Goal: Transaction & Acquisition: Purchase product/service

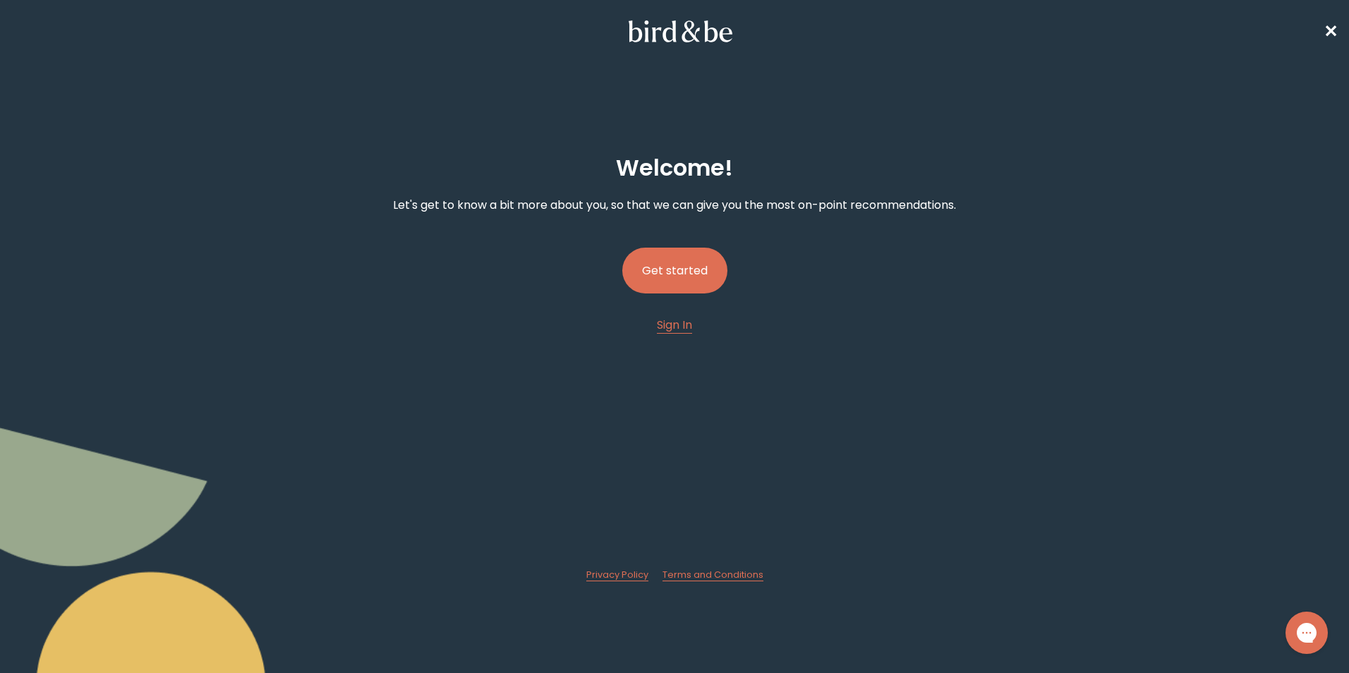
click at [650, 279] on button "Get started" at bounding box center [674, 271] width 105 height 46
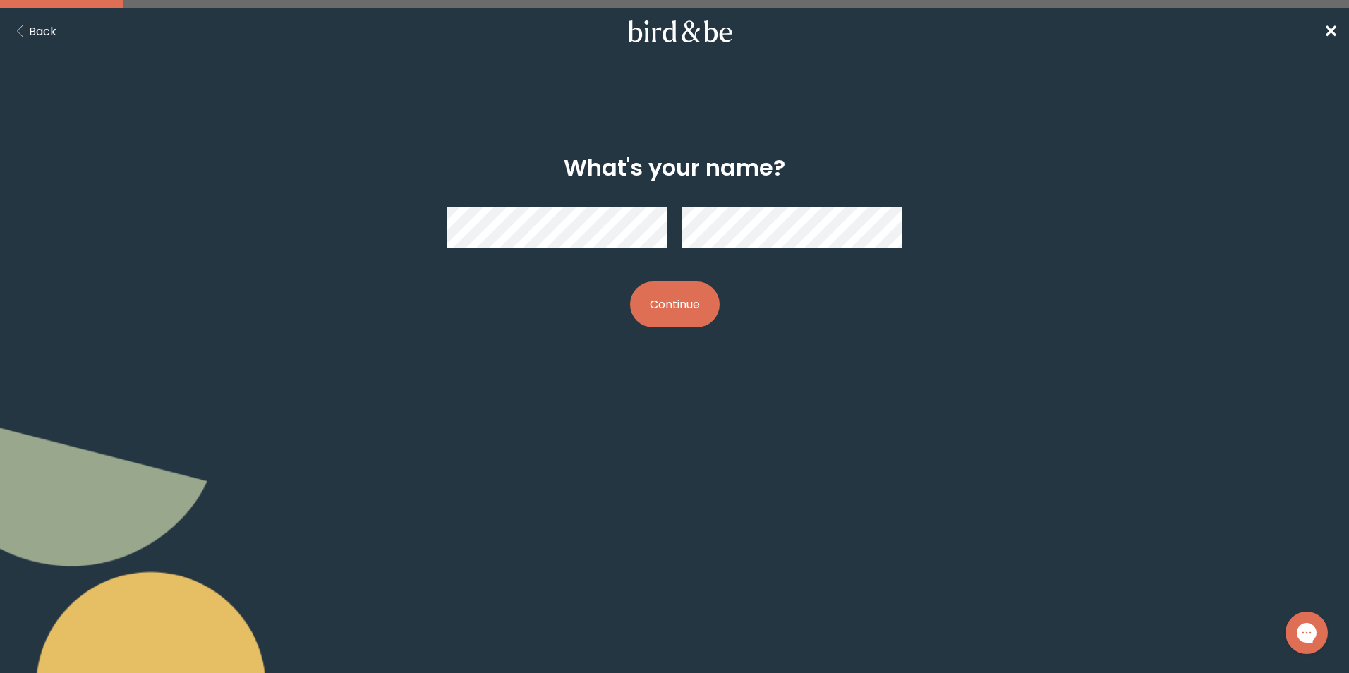
click at [759, 249] on div at bounding box center [675, 227] width 457 height 63
click at [669, 308] on button "Continue" at bounding box center [675, 305] width 90 height 46
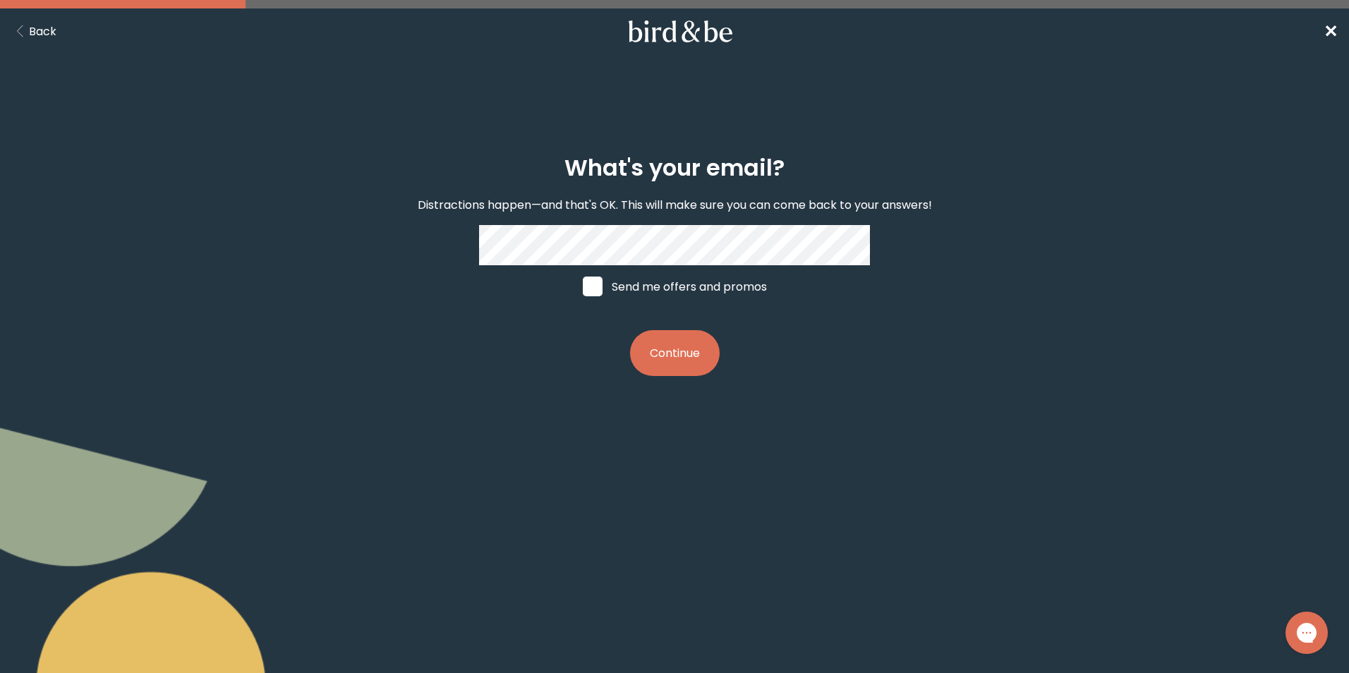
click at [668, 345] on button "Continue" at bounding box center [675, 353] width 90 height 46
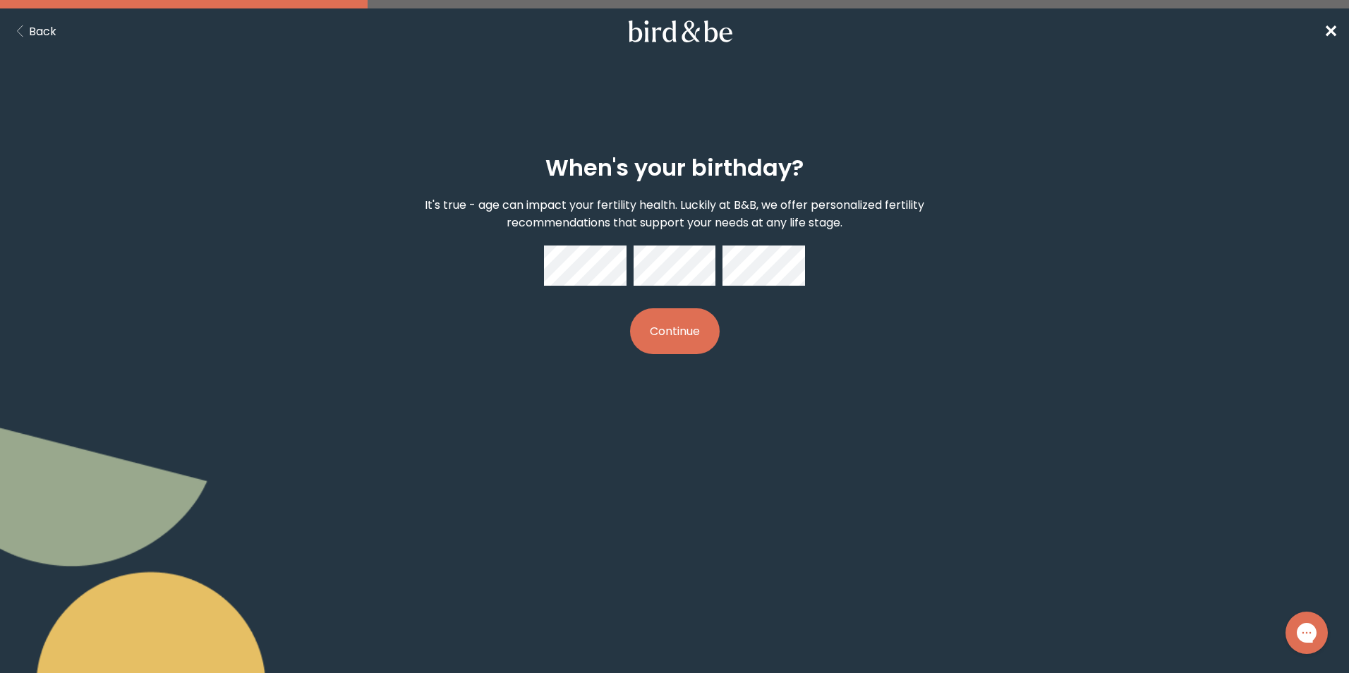
click at [706, 331] on button "Continue" at bounding box center [675, 331] width 90 height 46
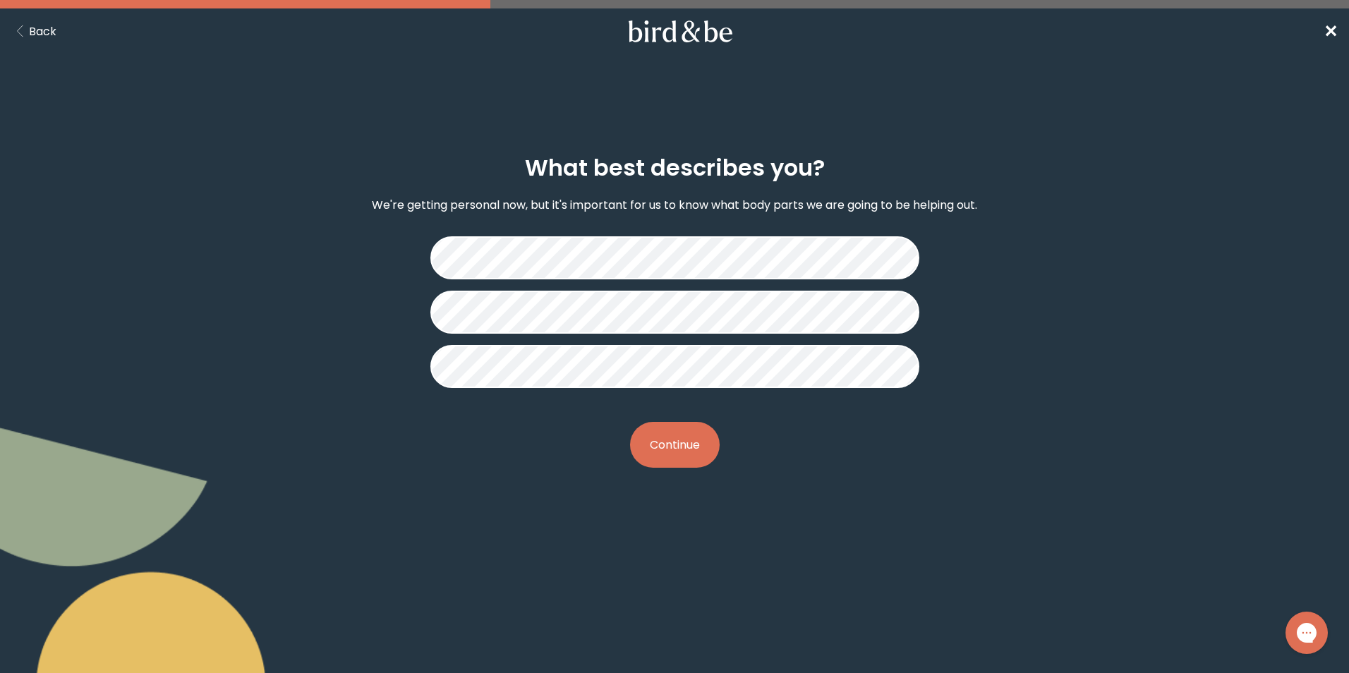
click at [680, 430] on button "Continue" at bounding box center [675, 445] width 90 height 46
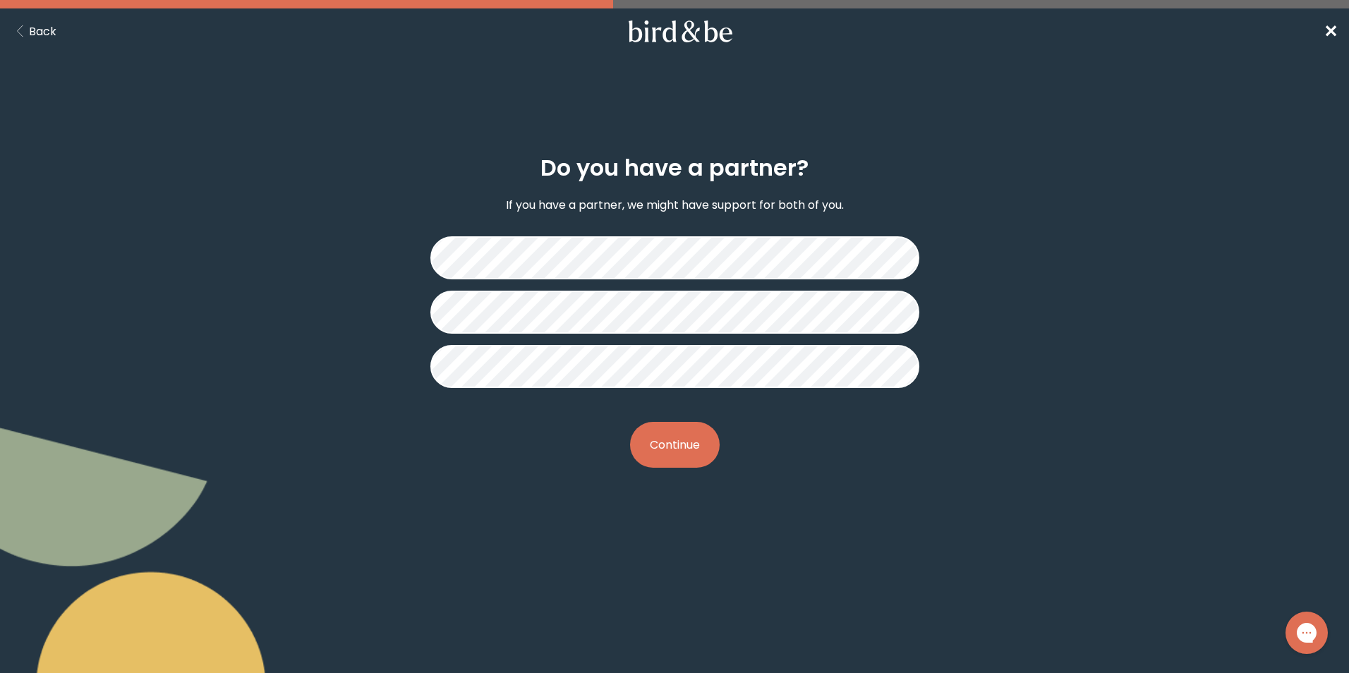
click at [677, 454] on button "Continue" at bounding box center [675, 445] width 90 height 46
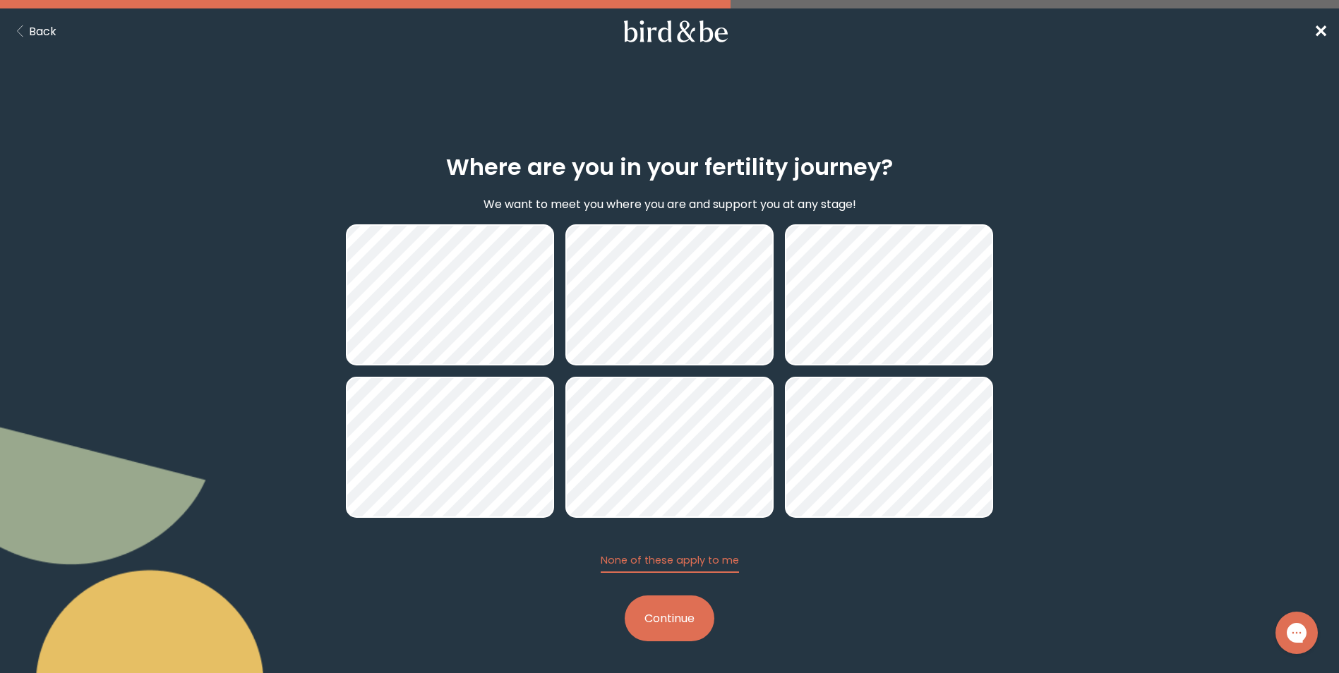
click at [665, 629] on button "Continue" at bounding box center [670, 619] width 90 height 46
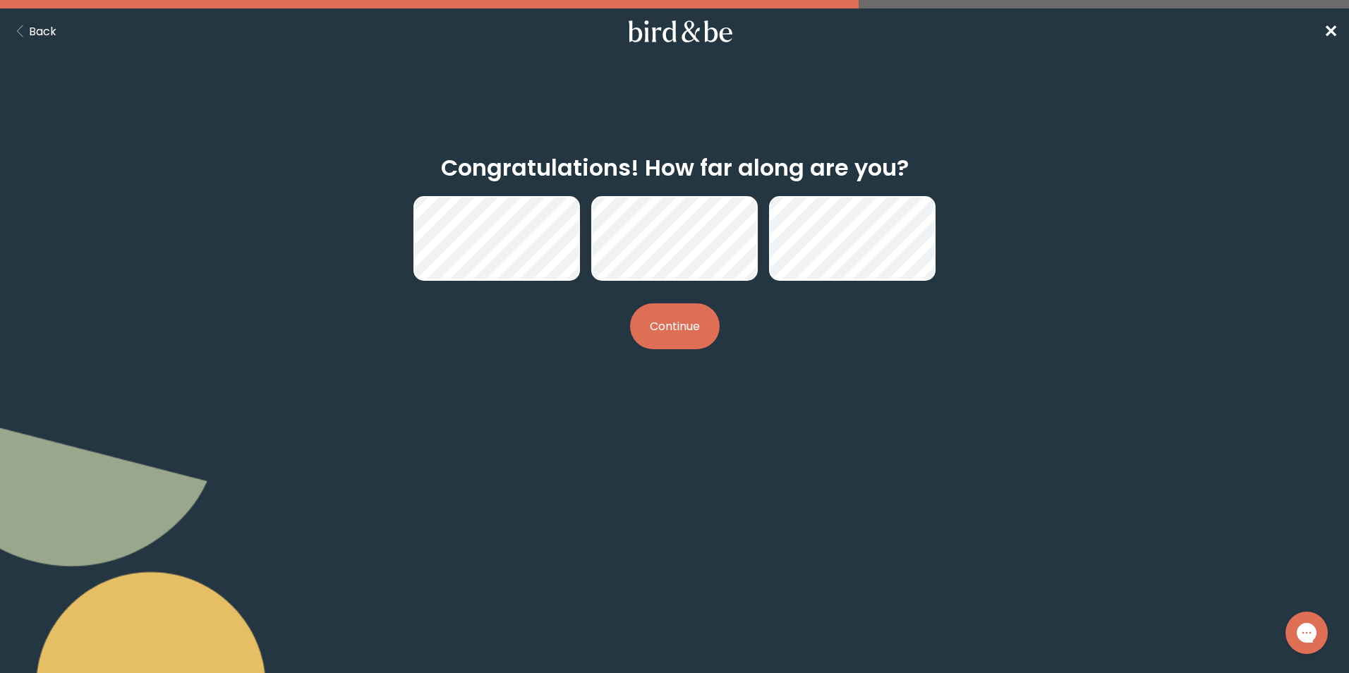
click at [672, 327] on button "Continue" at bounding box center [675, 326] width 90 height 46
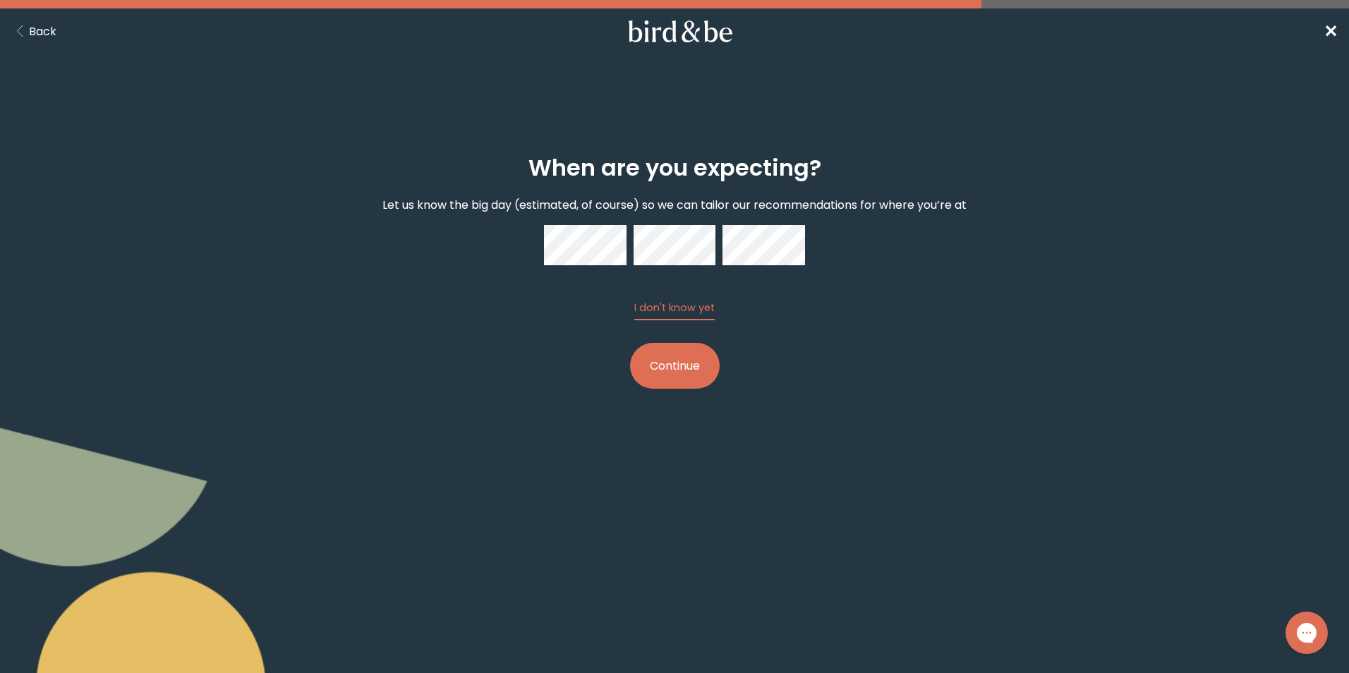
click at [694, 368] on button "Continue" at bounding box center [675, 366] width 90 height 46
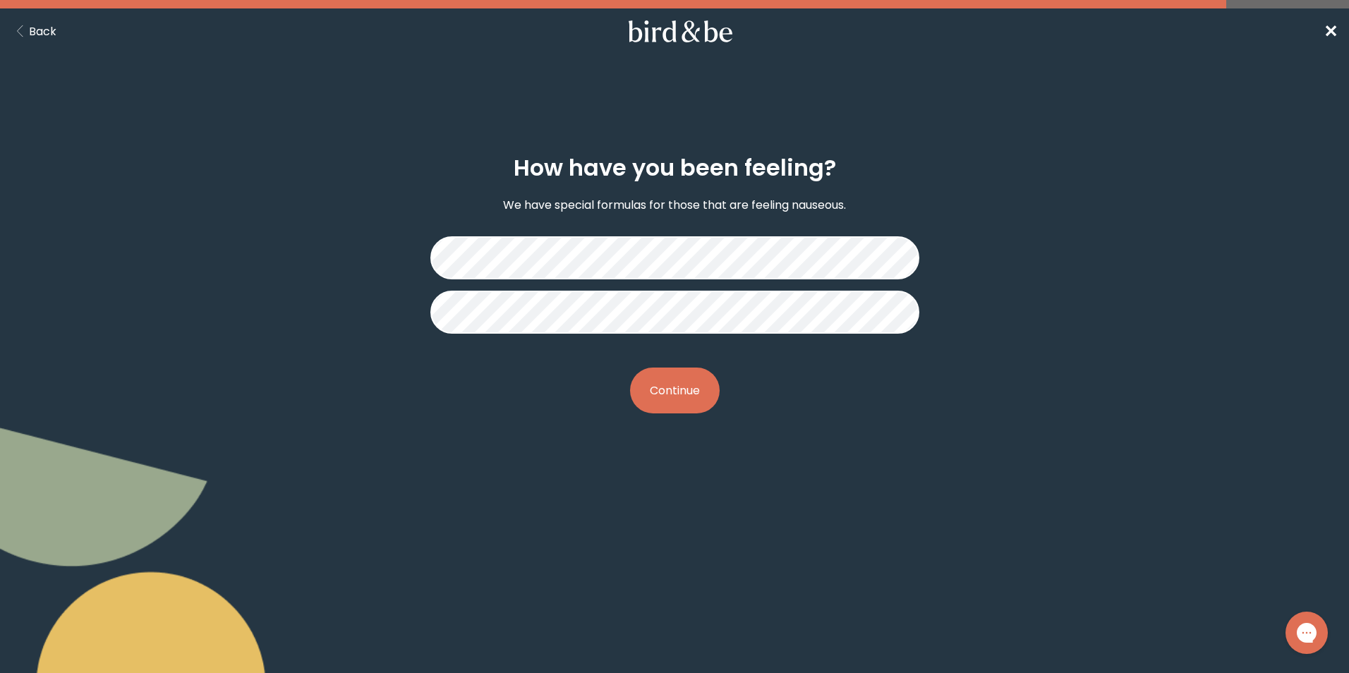
click at [680, 390] on button "Continue" at bounding box center [675, 391] width 90 height 46
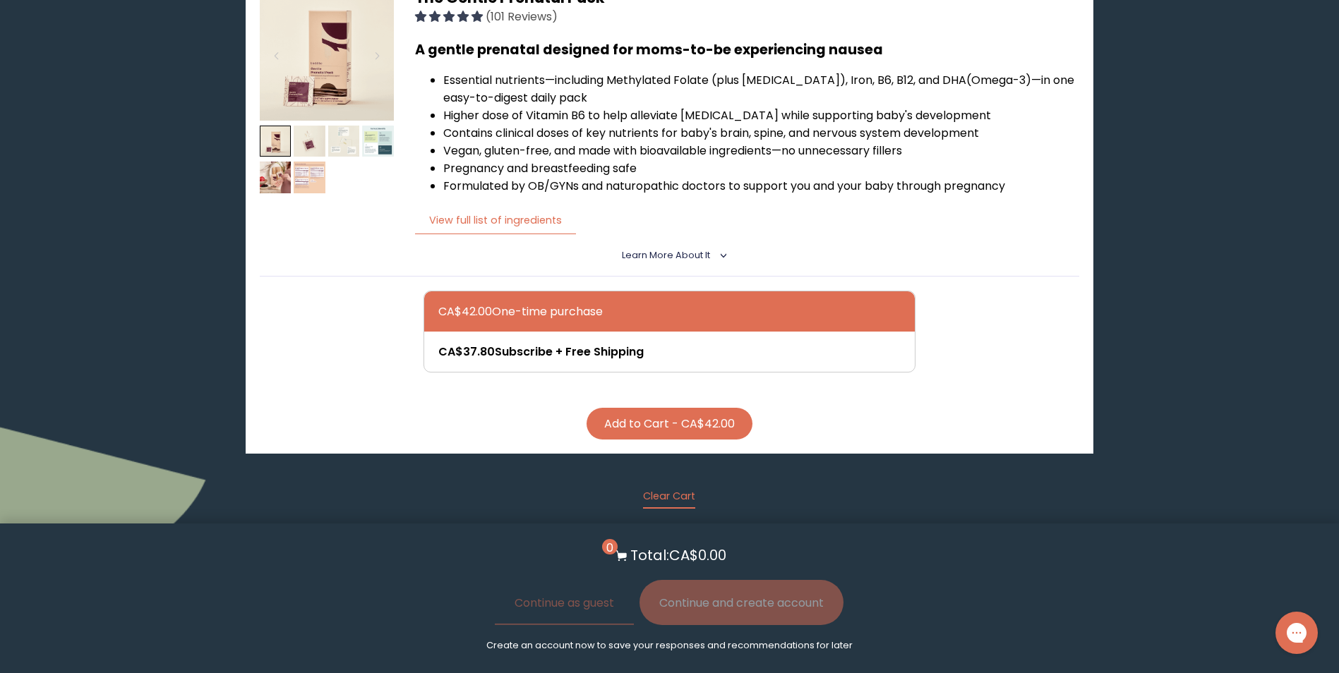
scroll to position [706, 0]
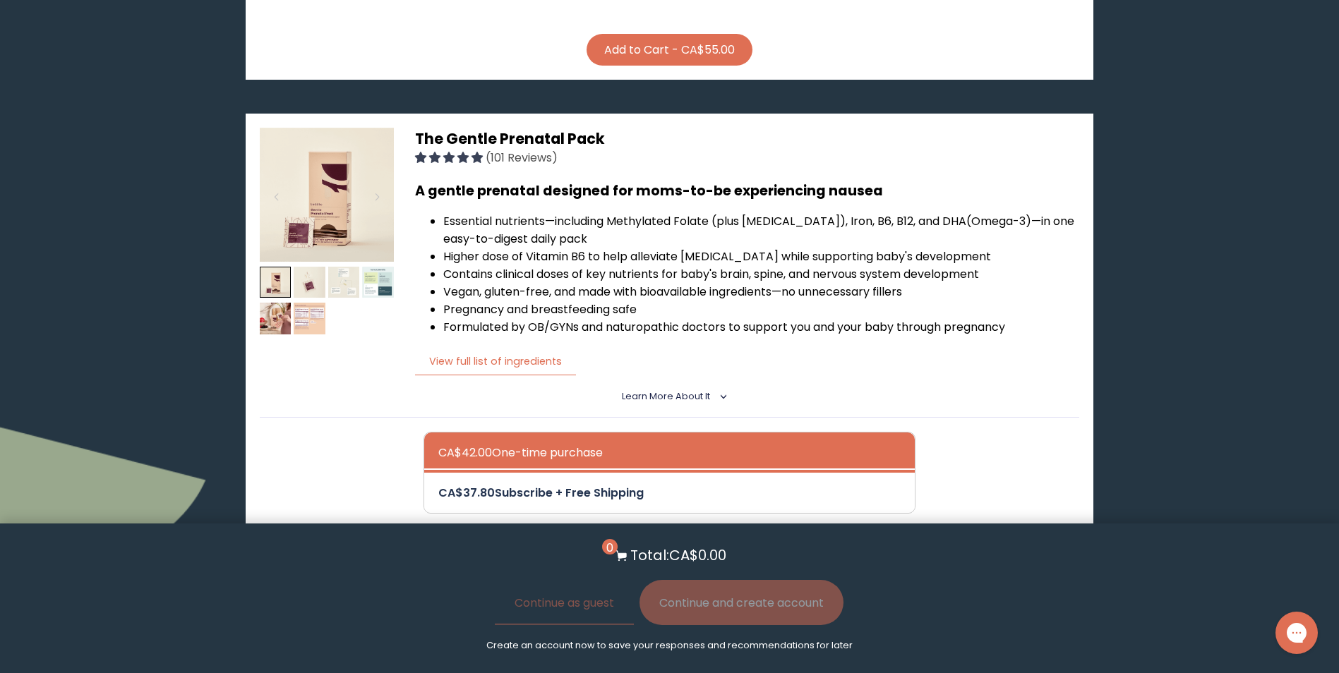
click at [592, 486] on div at bounding box center [683, 493] width 490 height 40
click at [438, 484] on input "CA$37.80 Subscribe + Free Shipping" at bounding box center [438, 483] width 1 height 1
radio input "true"
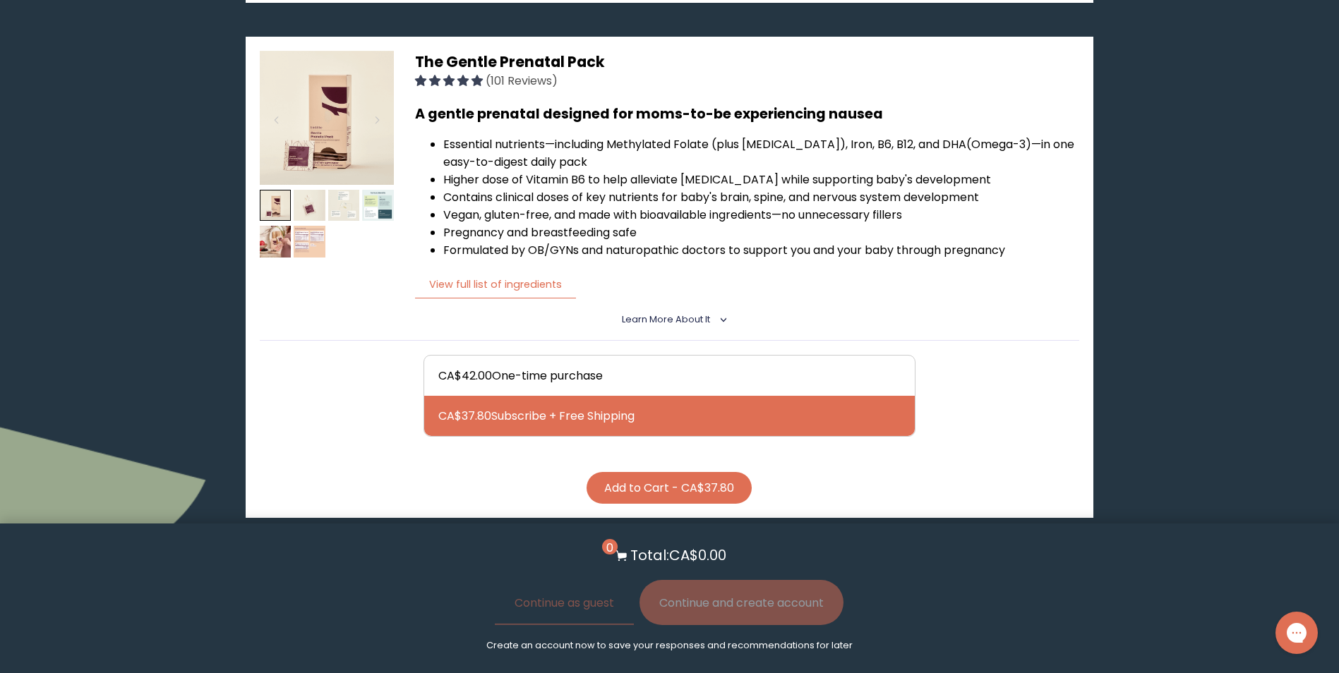
scroll to position [776, 0]
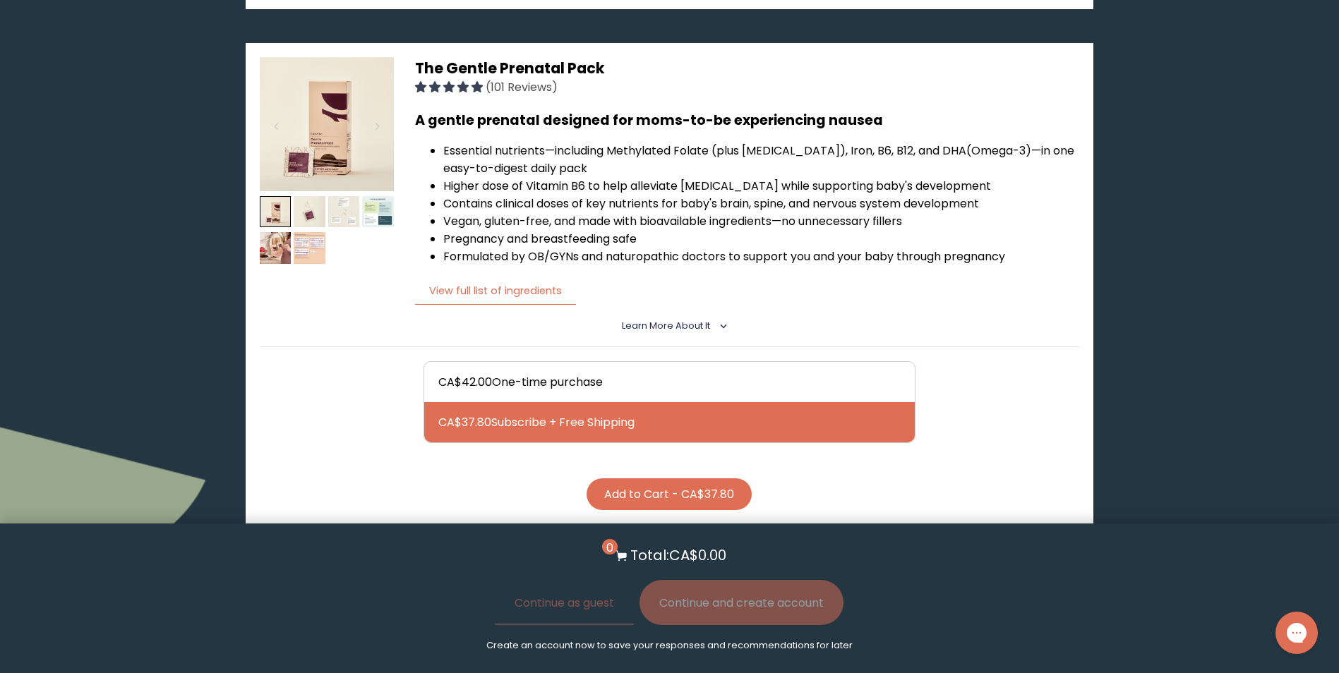
click at [693, 478] on button "Add to Cart - CA$37.80" at bounding box center [668, 494] width 165 height 32
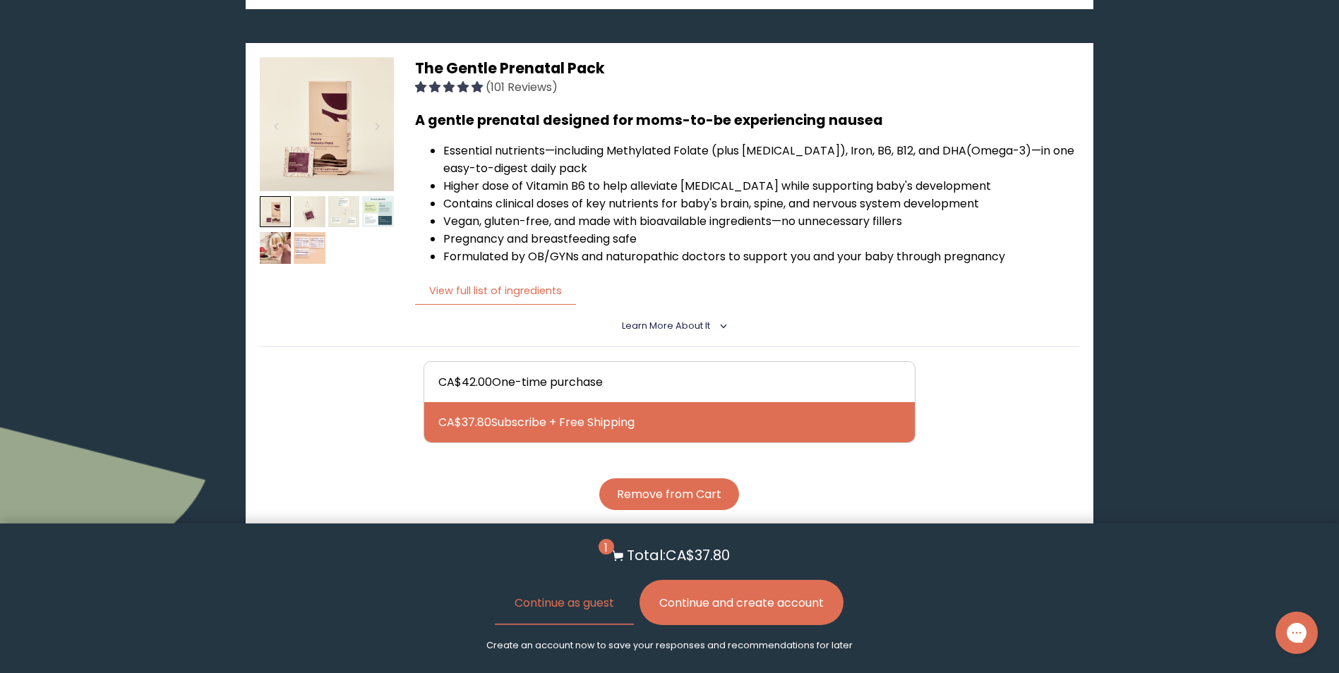
click at [791, 605] on button "Continue and create account" at bounding box center [741, 602] width 204 height 45
